Goal: Task Accomplishment & Management: Use online tool/utility

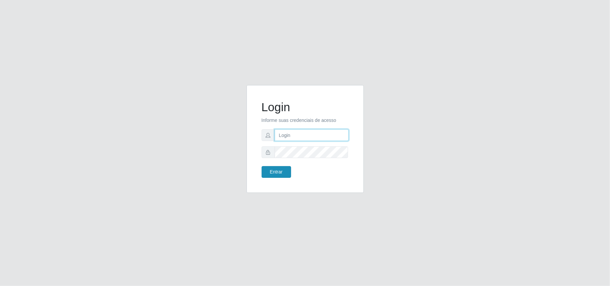
type input "Gessika@B11"
click at [277, 173] on button "Entrar" at bounding box center [275, 172] width 29 height 12
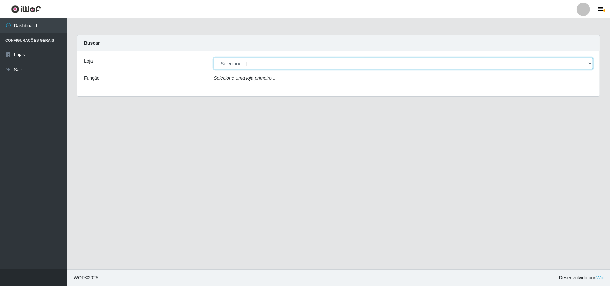
click at [254, 68] on select "[Selecione...] Bemais Supermercados - B11 Manaíra" at bounding box center [403, 64] width 379 height 12
select select "409"
click at [214, 58] on select "[Selecione...] Bemais Supermercados - B11 Manaíra" at bounding box center [403, 64] width 379 height 12
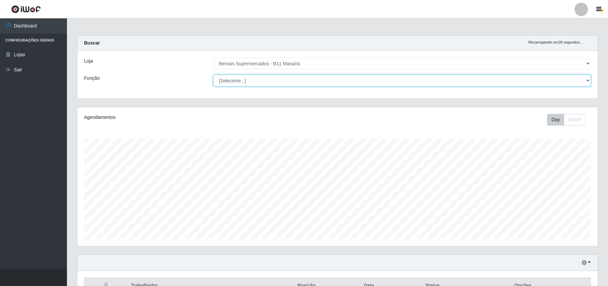
click at [244, 84] on select "[Selecione...] ASG ASG + ASG ++ Auxiliar de Estacionamento Auxiliar de Estacion…" at bounding box center [402, 81] width 378 height 12
click at [213, 75] on select "[Selecione...] ASG ASG + ASG ++ Auxiliar de Estacionamento Auxiliar de Estacion…" at bounding box center [402, 81] width 378 height 12
click at [238, 81] on select "[Selecione...] ASG ASG + ASG ++ Auxiliar de Estacionamento Auxiliar de Estacion…" at bounding box center [402, 81] width 378 height 12
click at [213, 75] on select "[Selecione...] ASG ASG + ASG ++ Auxiliar de Estacionamento Auxiliar de Estacion…" at bounding box center [402, 81] width 378 height 12
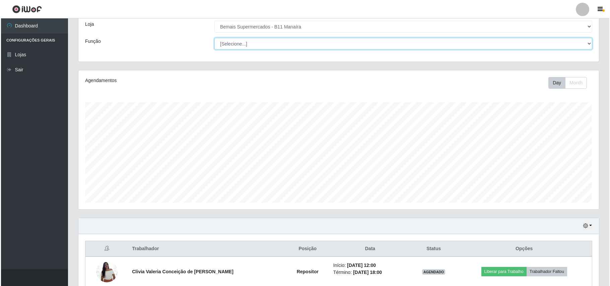
scroll to position [70, 0]
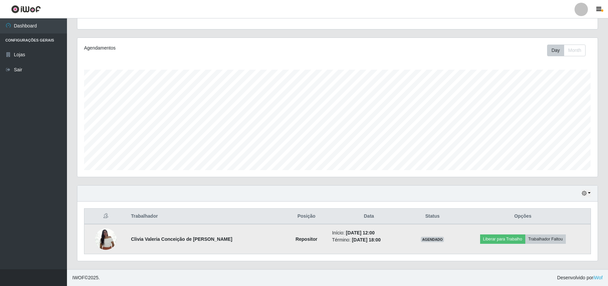
click at [104, 238] on img at bounding box center [105, 239] width 21 height 28
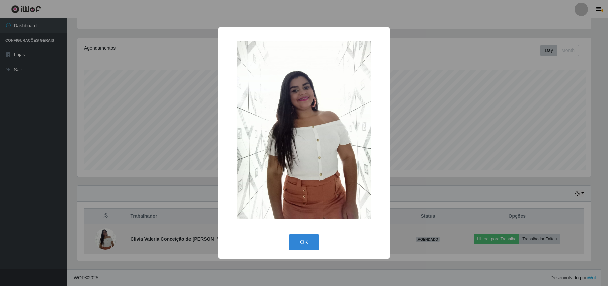
scroll to position [139, 515]
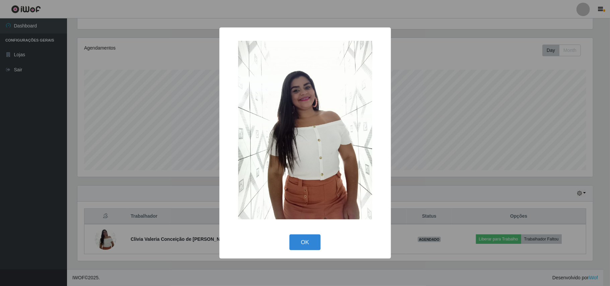
click at [285, 242] on div "OK Cancel" at bounding box center [305, 242] width 158 height 19
click at [293, 241] on button "OK" at bounding box center [304, 242] width 31 height 16
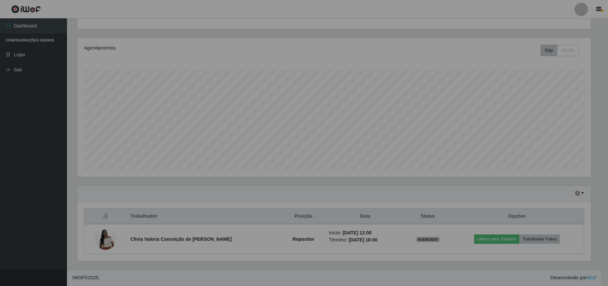
scroll to position [139, 520]
